Goal: Find specific page/section: Find specific page/section

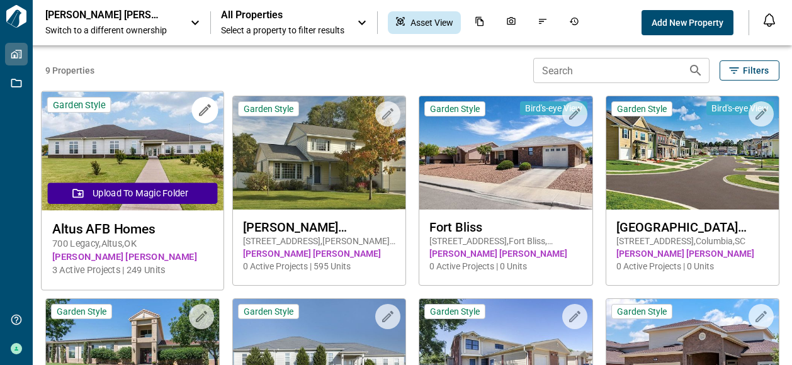
click at [146, 140] on img at bounding box center [132, 151] width 181 height 119
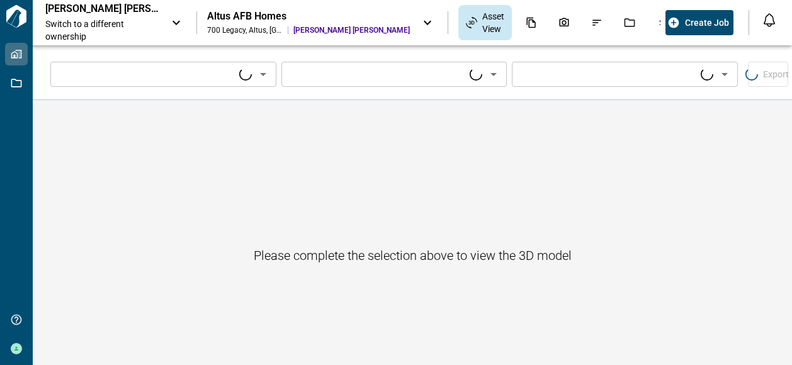
type input "****"
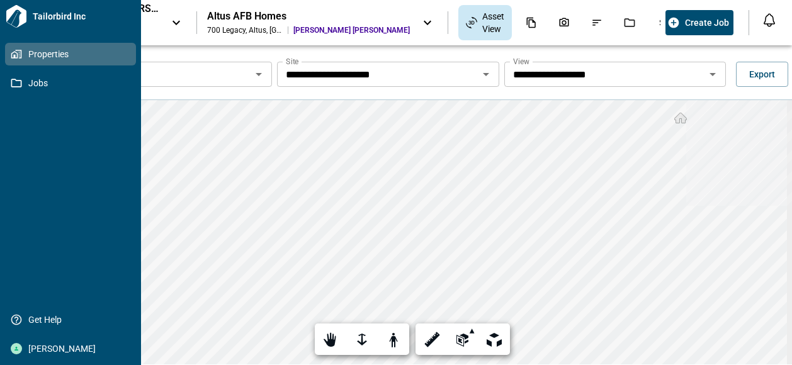
click at [43, 56] on span "Properties" at bounding box center [73, 54] width 102 height 13
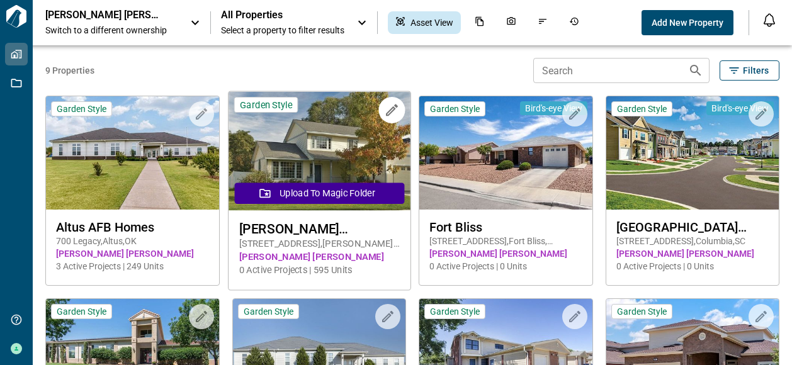
click at [351, 140] on img at bounding box center [319, 151] width 181 height 119
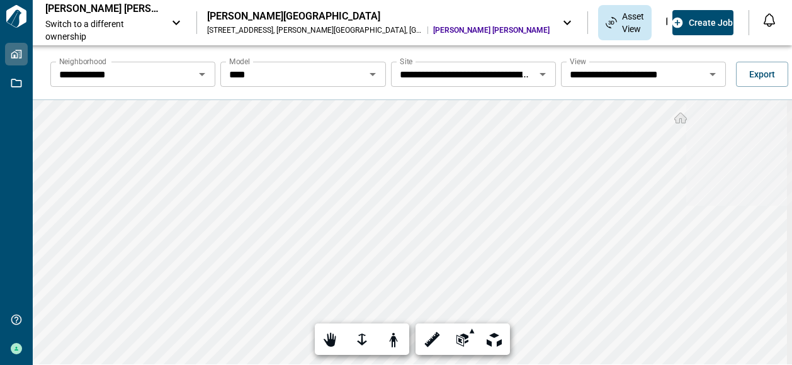
click at [370, 75] on icon "Open" at bounding box center [373, 74] width 6 height 3
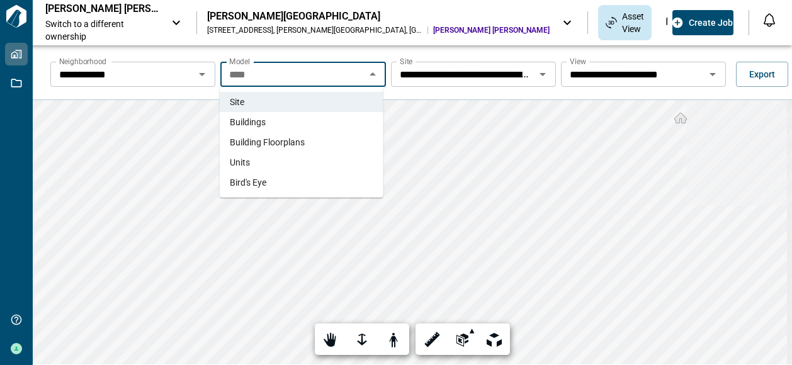
click at [267, 123] on li "Buildings" at bounding box center [302, 122] width 164 height 20
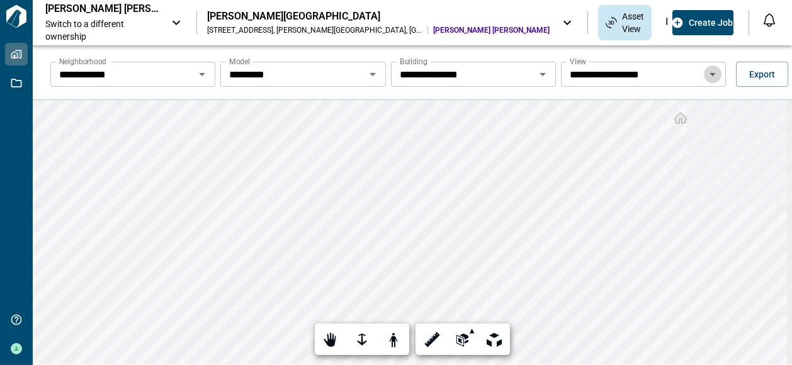
click at [710, 74] on icon "Open" at bounding box center [713, 74] width 6 height 3
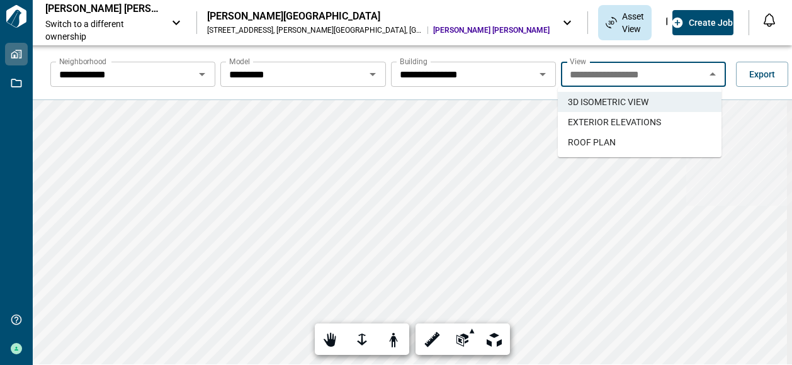
click at [607, 120] on span "EXTERIOR ELEVATIONS" at bounding box center [614, 122] width 93 height 13
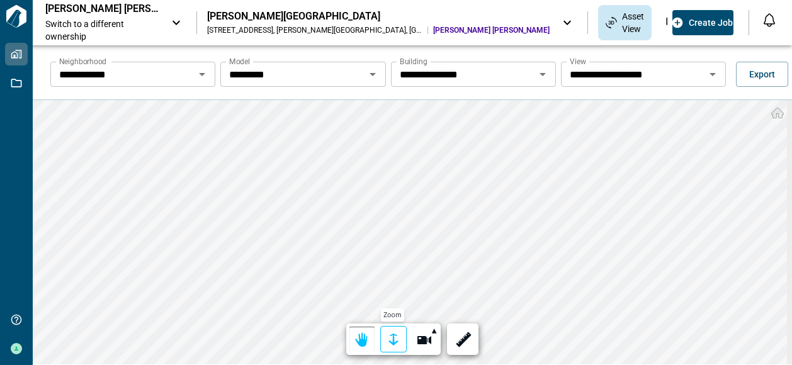
click at [392, 340] on div at bounding box center [394, 341] width 18 height 20
click at [394, 336] on div at bounding box center [394, 341] width 18 height 20
click at [392, 336] on div at bounding box center [394, 341] width 18 height 20
click at [395, 333] on div at bounding box center [394, 341] width 18 height 20
click at [712, 77] on icon "Open" at bounding box center [713, 74] width 15 height 15
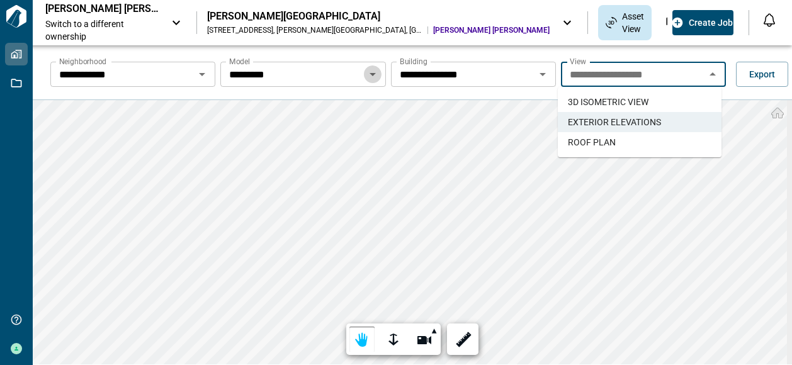
click at [372, 74] on icon "Open" at bounding box center [372, 74] width 15 height 15
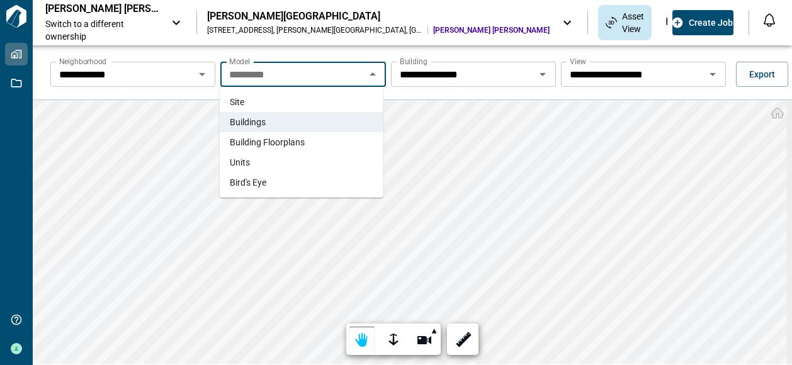
click at [258, 144] on span "Building Floorplans" at bounding box center [267, 142] width 75 height 13
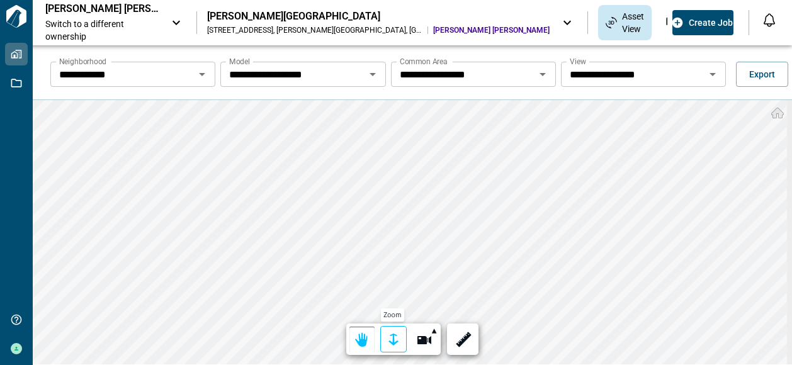
click at [387, 341] on div at bounding box center [394, 341] width 18 height 20
click at [392, 334] on div at bounding box center [394, 341] width 18 height 20
click at [413, 348] on div "**********" at bounding box center [413, 232] width 760 height 265
click at [370, 74] on icon "Open" at bounding box center [373, 74] width 6 height 3
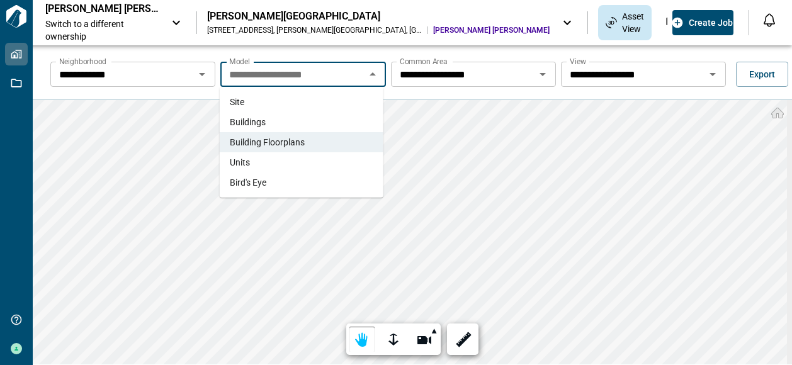
click at [280, 162] on li "Units" at bounding box center [302, 162] width 164 height 20
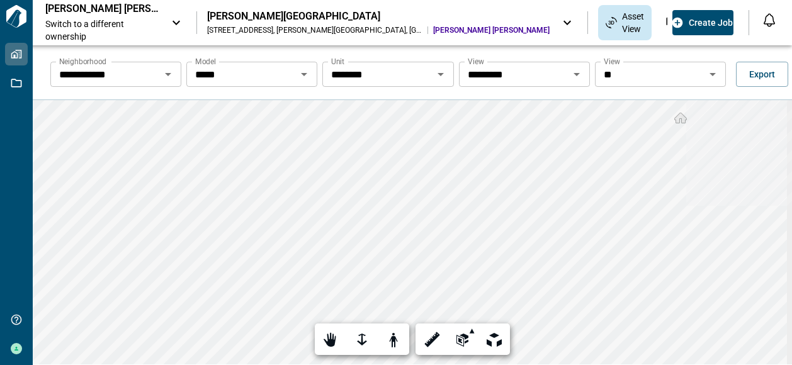
click at [710, 74] on icon "Open" at bounding box center [713, 74] width 6 height 3
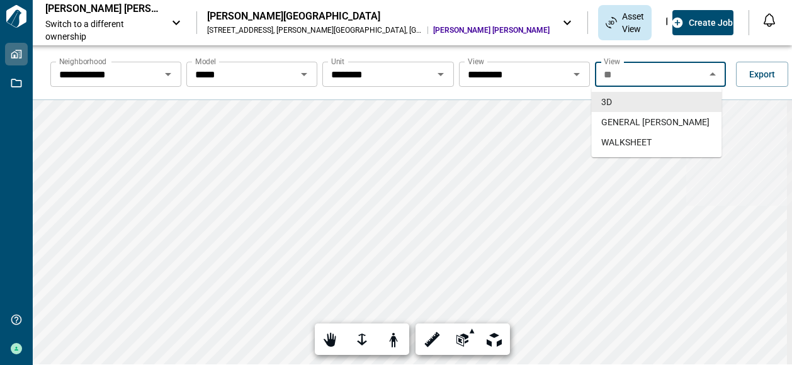
click at [574, 75] on icon "Open" at bounding box center [577, 74] width 6 height 3
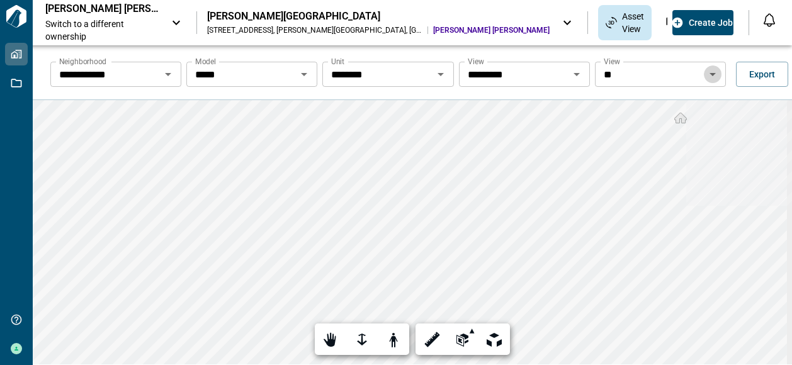
click at [707, 72] on icon "Open" at bounding box center [713, 74] width 15 height 15
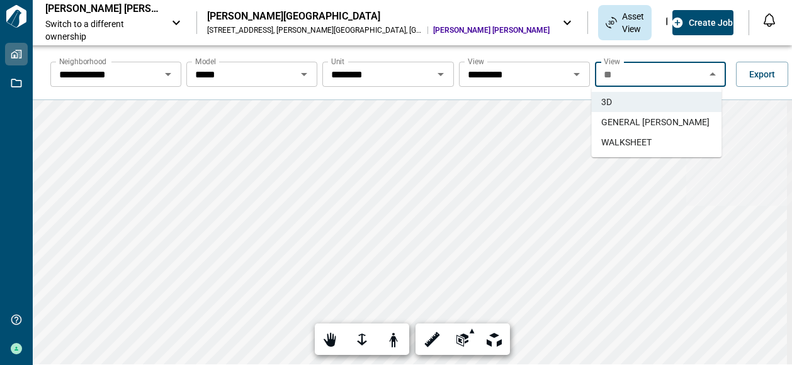
click at [676, 118] on span "GENERAL TAKEOFFS" at bounding box center [656, 122] width 108 height 13
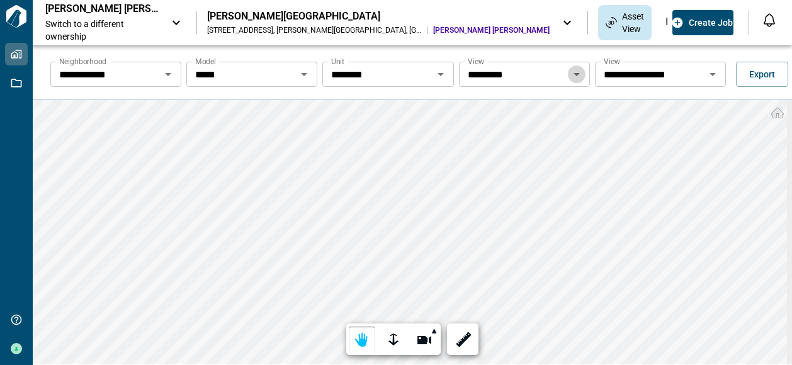
click at [575, 76] on icon "Open" at bounding box center [576, 74] width 15 height 15
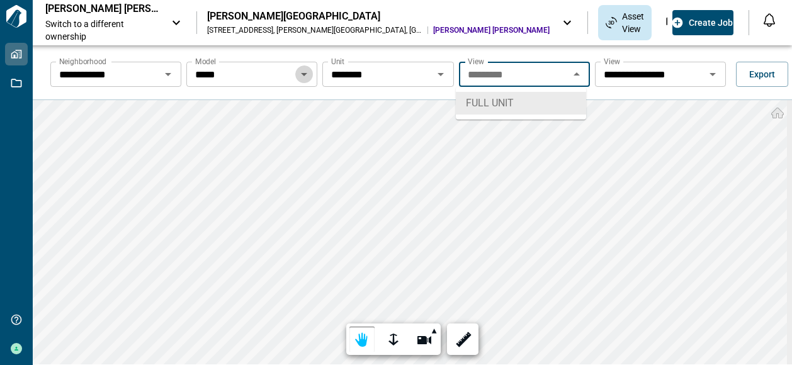
click at [301, 74] on icon "Open" at bounding box center [304, 74] width 6 height 3
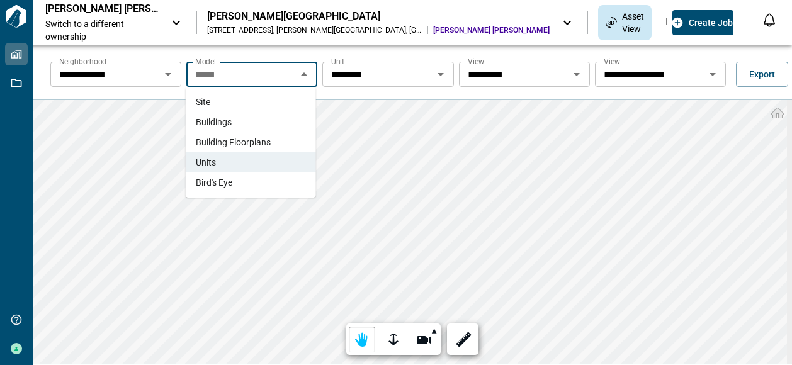
click at [238, 183] on li "Bird's Eye" at bounding box center [251, 183] width 130 height 20
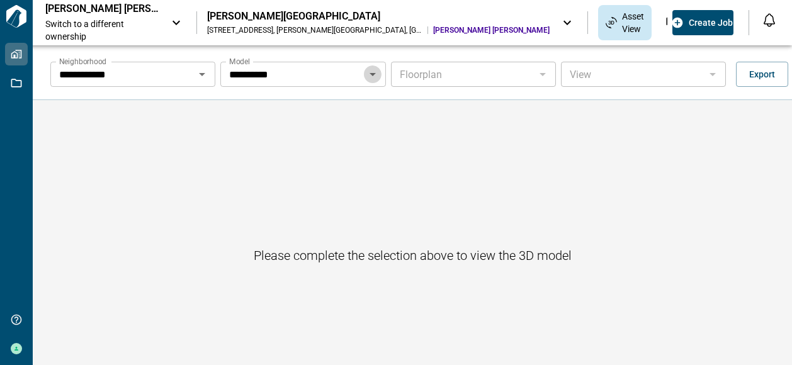
click at [370, 73] on icon "Open" at bounding box center [373, 74] width 6 height 3
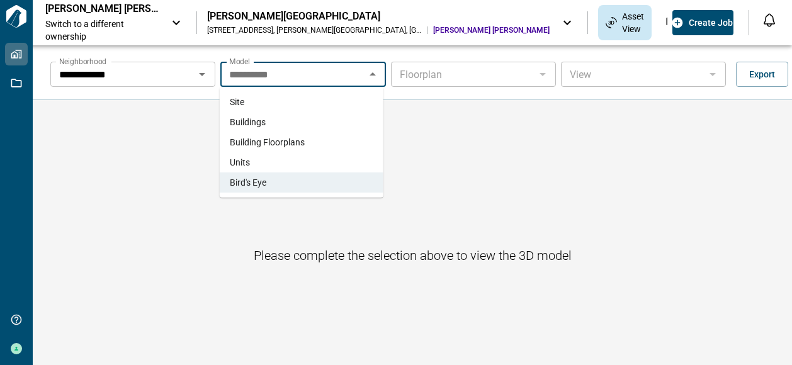
click at [256, 121] on span "Buildings" at bounding box center [248, 122] width 36 height 13
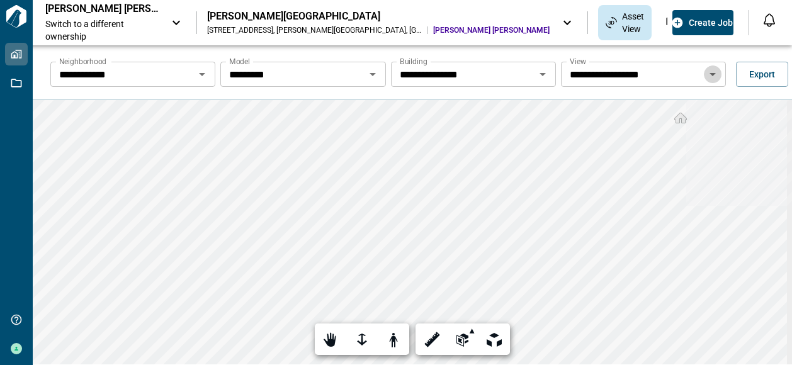
click at [710, 74] on icon "Open" at bounding box center [713, 74] width 6 height 3
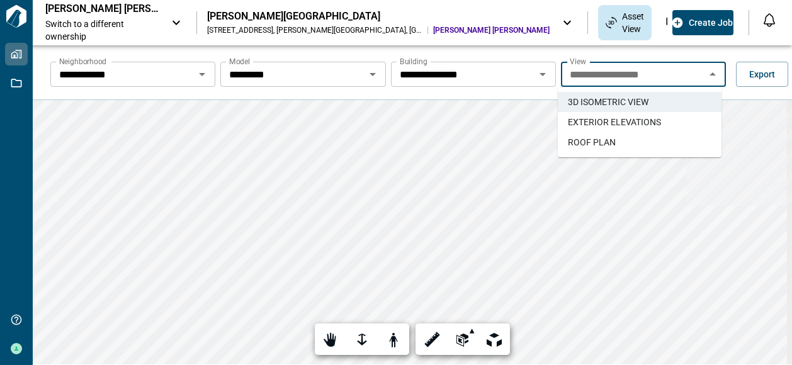
click at [631, 121] on span "EXTERIOR ELEVATIONS" at bounding box center [614, 122] width 93 height 13
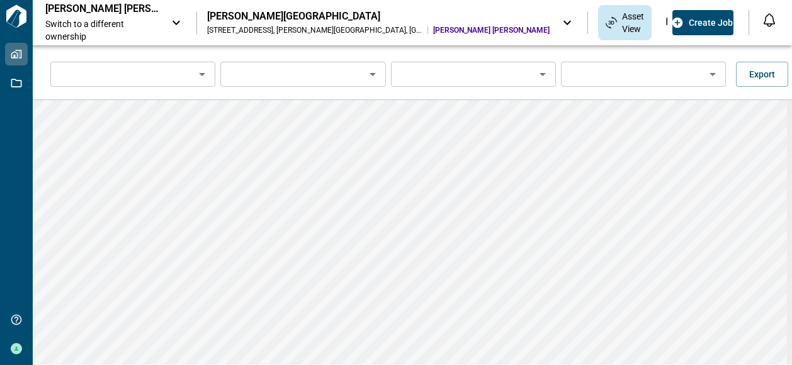
type input "**********"
type input "*********"
type input "**********"
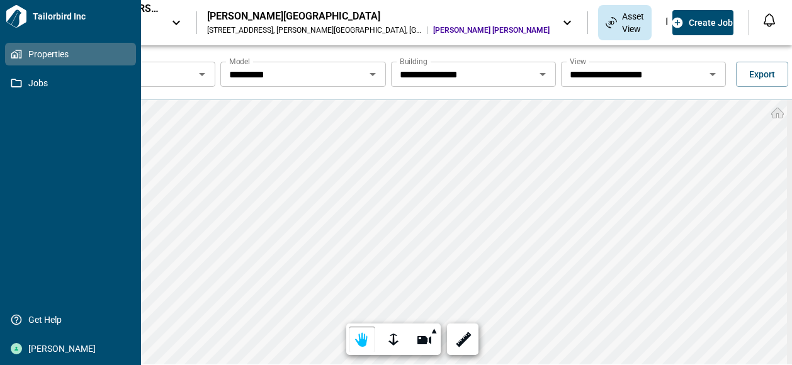
click at [18, 57] on icon at bounding box center [14, 54] width 7 height 7
